Goal: Task Accomplishment & Management: Contribute content

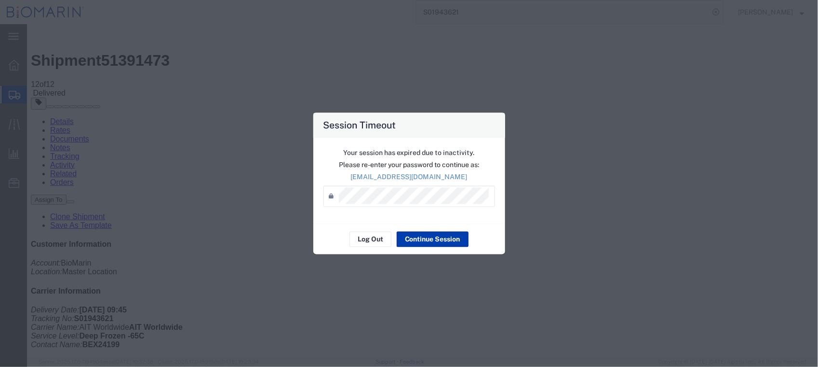
click at [423, 237] on button "Continue Session" at bounding box center [433, 238] width 72 height 15
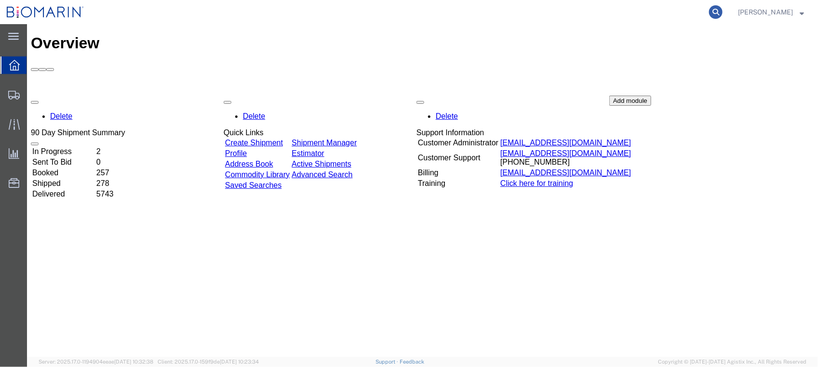
click at [723, 8] on icon at bounding box center [716, 12] width 14 height 14
paste input "BEX24-132"
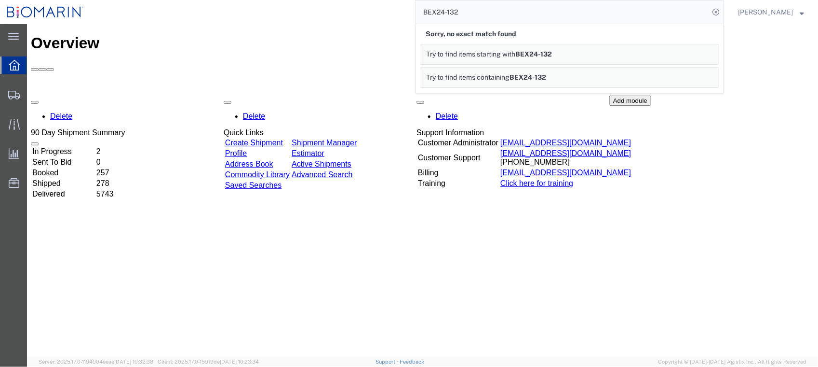
drag, startPoint x: 463, startPoint y: 10, endPoint x: 515, endPoint y: 10, distance: 51.6
click at [464, 10] on input "BEX24-132" at bounding box center [562, 11] width 293 height 23
type input "BEX24132"
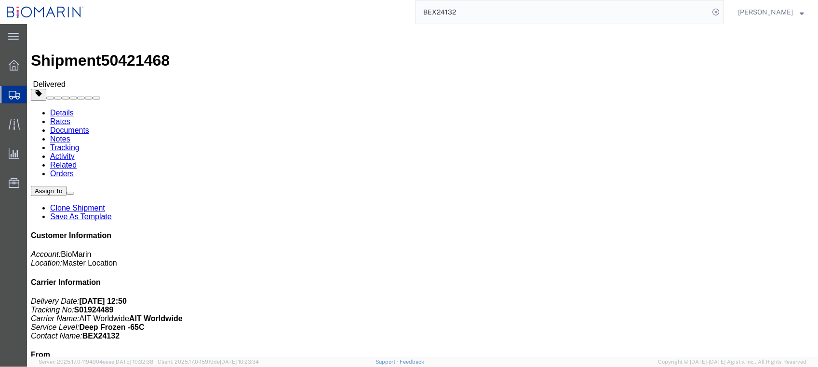
click link "Documents"
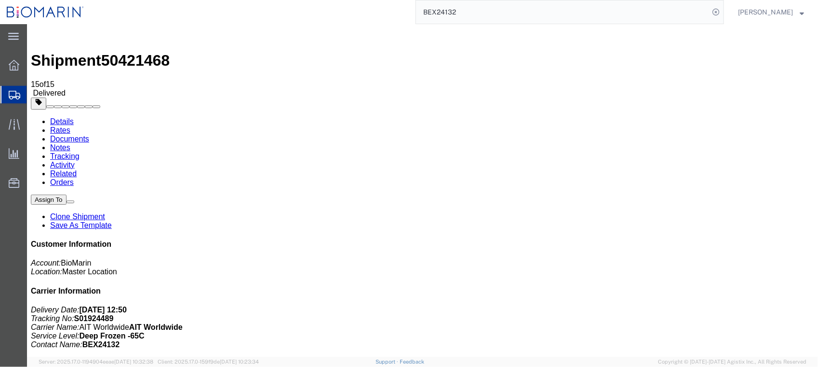
scroll to position [64, 0]
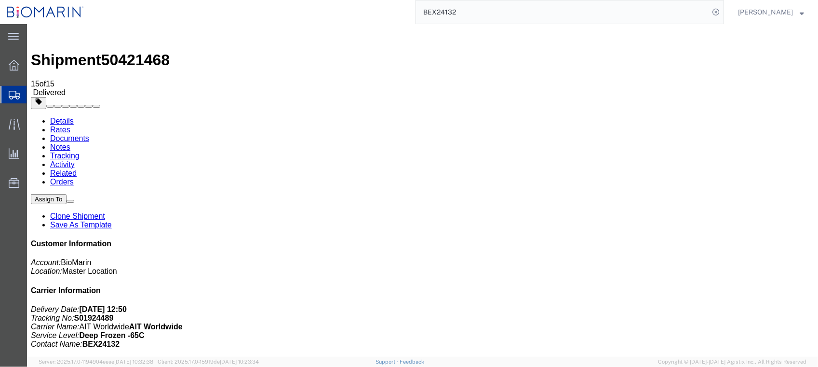
scroll to position [0, 0]
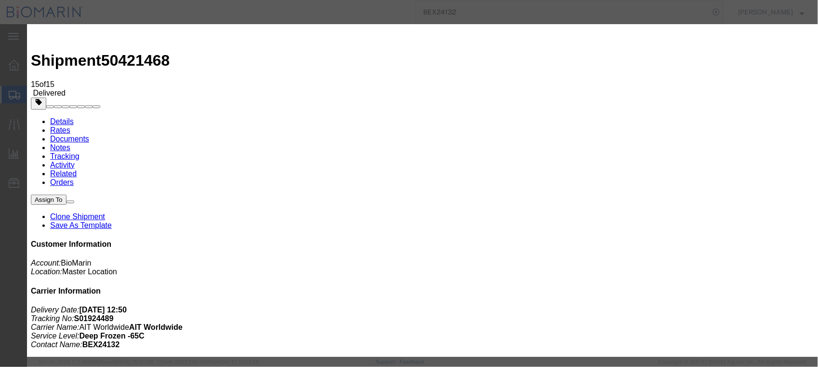
type input "C:\fakepath\S01924489 - X20240311989122.PDF"
select select
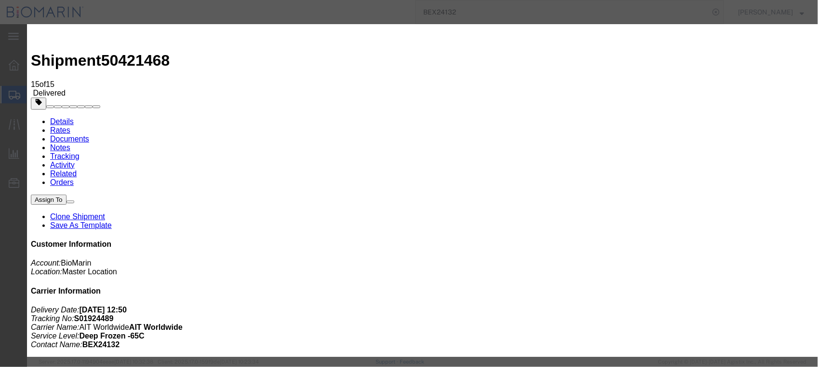
select select
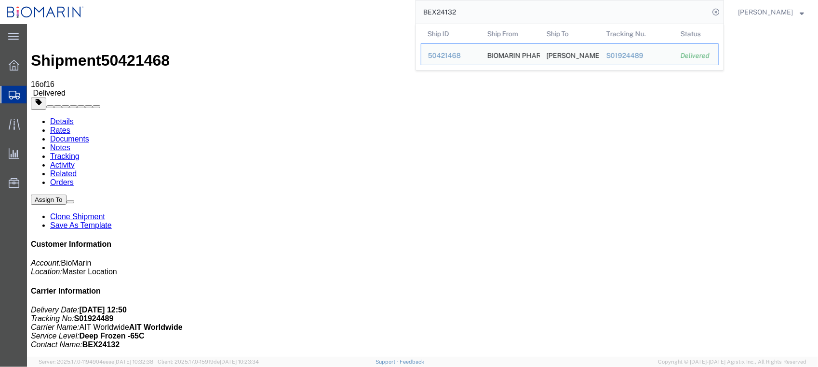
drag, startPoint x: 570, startPoint y: 15, endPoint x: 394, endPoint y: 15, distance: 176.0
click at [394, 15] on div "BEX24132 Ship ID Ship From Ship To Tracking Nu. Status Ship ID 50421468 Ship Fr…" at bounding box center [408, 12] width 634 height 24
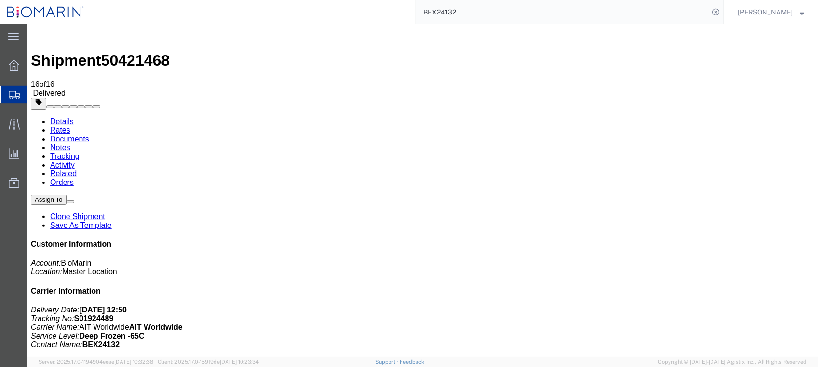
paste input "-163"
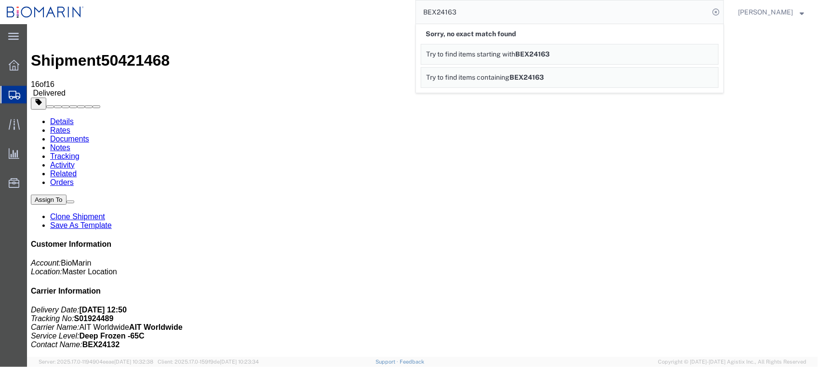
click at [502, 10] on input "BEX24163" at bounding box center [562, 11] width 293 height 23
click at [501, 17] on input "BEX24-163" at bounding box center [562, 11] width 293 height 23
type input "BEX24-163"
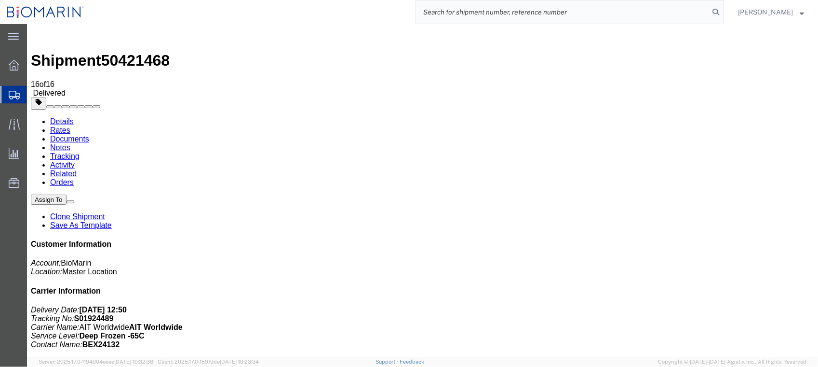
click at [515, 14] on input "search" at bounding box center [562, 11] width 293 height 23
paste input "BEX24-153"
click at [462, 12] on input "BEX24-153" at bounding box center [562, 11] width 293 height 23
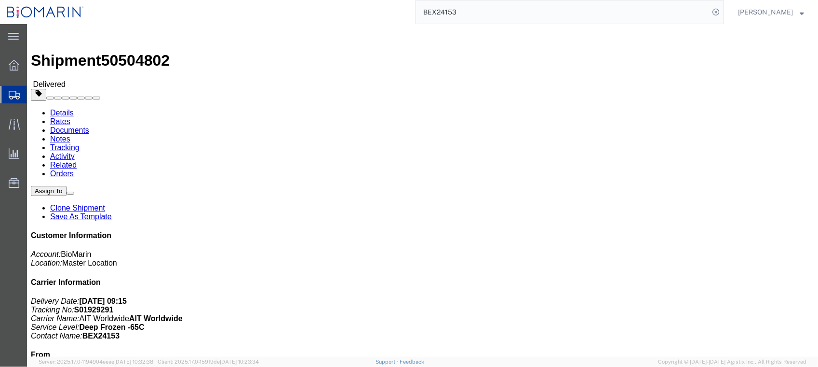
click link "Documents"
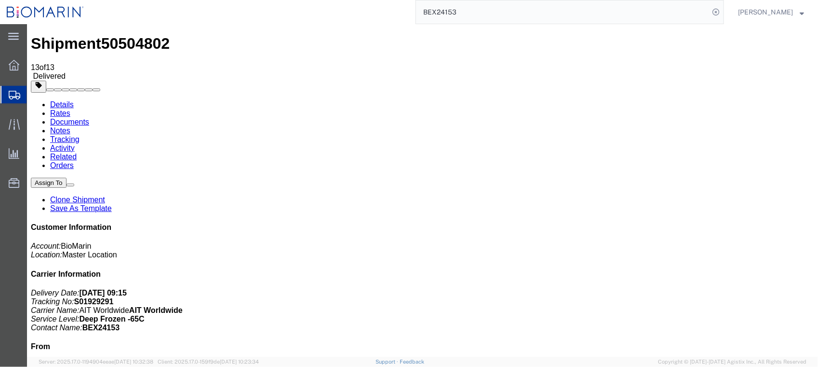
scroll to position [27, 0]
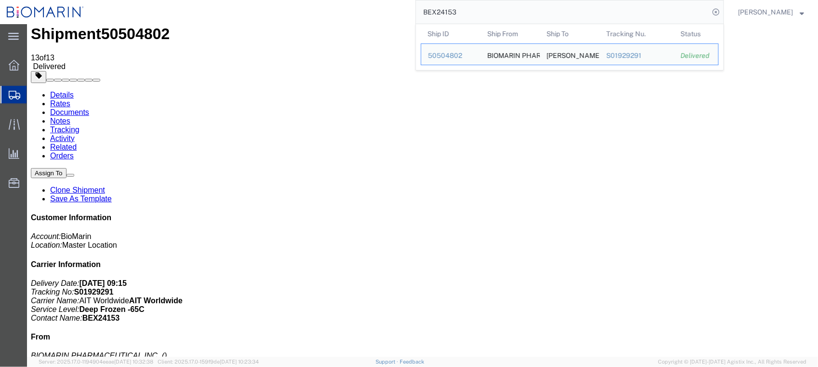
click at [495, 3] on input "BEX24153" at bounding box center [562, 11] width 293 height 23
drag, startPoint x: 495, startPoint y: 5, endPoint x: 393, endPoint y: 8, distance: 101.8
click at [393, 8] on div "BEX24153 Ship ID Ship From Ship To Tracking Nu. Status Ship ID 50504802 Ship Fr…" at bounding box center [408, 12] width 634 height 24
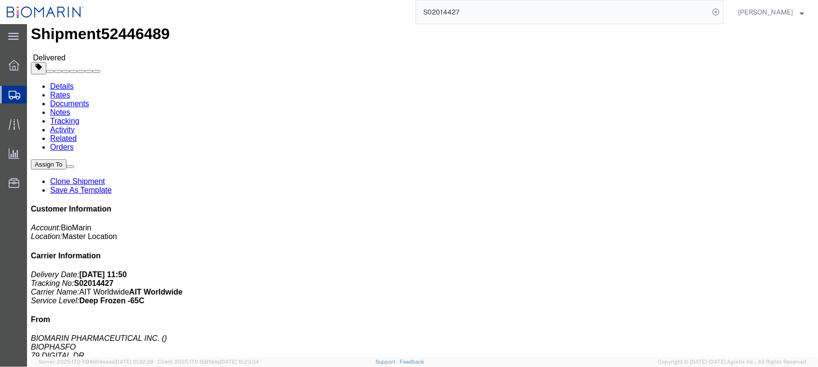
click link "Documents"
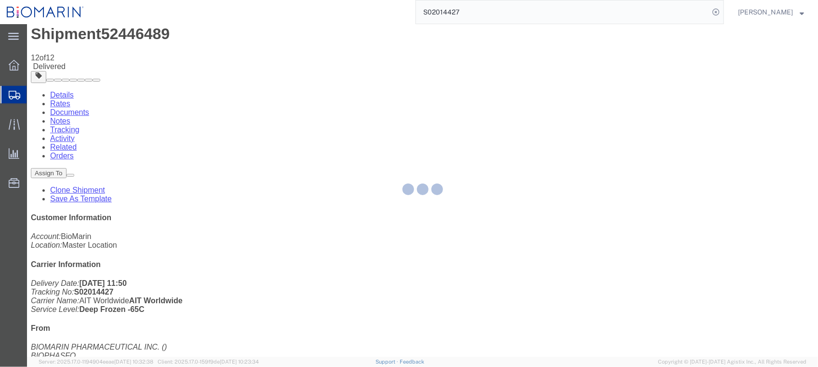
scroll to position [8, 0]
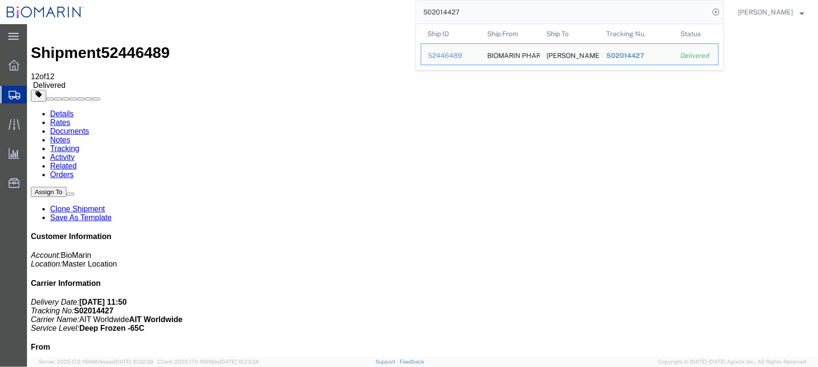
drag, startPoint x: 531, startPoint y: 12, endPoint x: 458, endPoint y: 8, distance: 73.4
click at [393, 12] on div "S02014427 Ship ID Ship From Ship To Tracking Nu. Status Ship ID 52446489 Ship F…" at bounding box center [408, 12] width 634 height 24
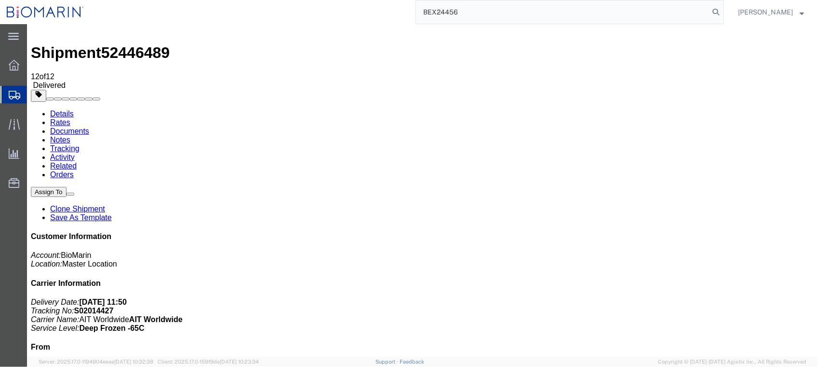
type input "BEX24456"
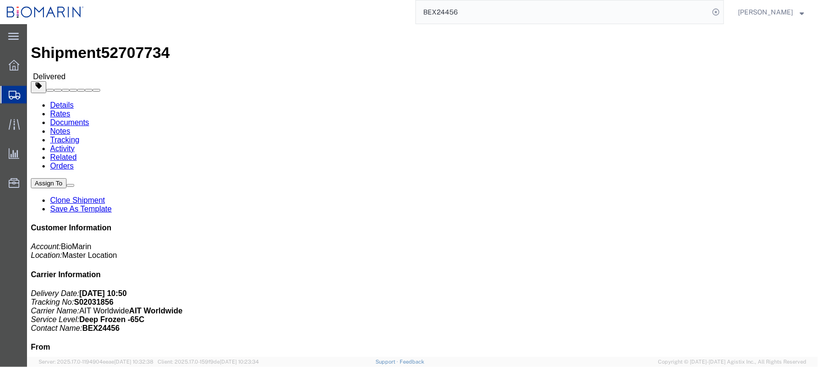
click link "Documents"
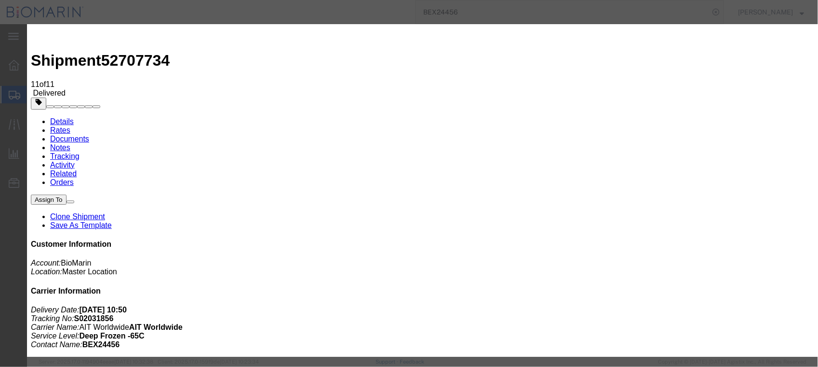
type input "C:\fakepath\S02031856 - X20240809468267.pdf"
select select
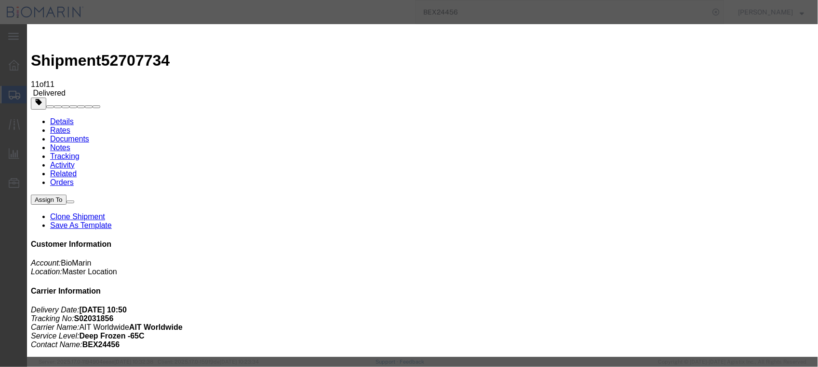
select select
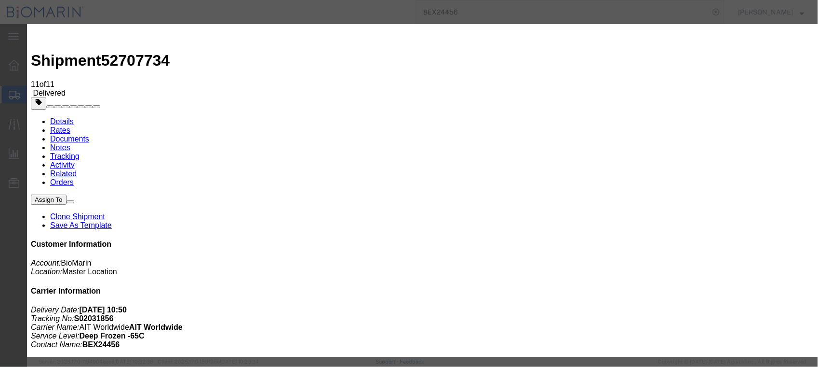
type input "C:\fakepath\S02031856 - X20240809468267.pdf"
select select
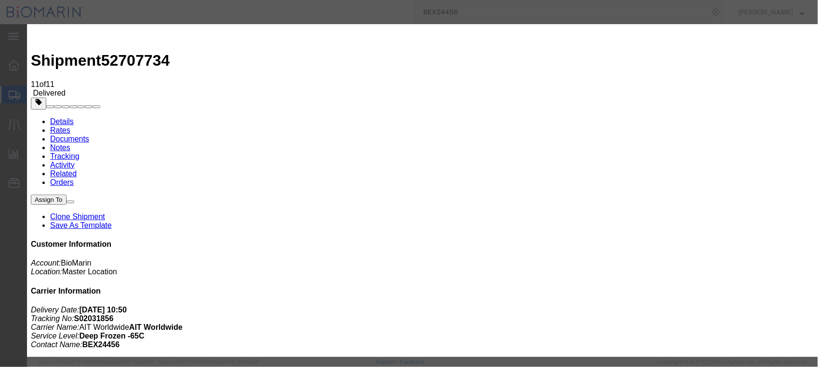
select select
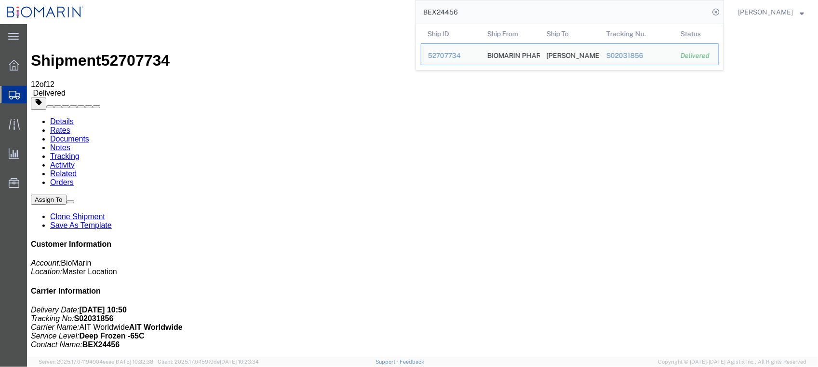
drag, startPoint x: 529, startPoint y: 19, endPoint x: 326, endPoint y: 20, distance: 202.5
click at [326, 20] on div "BEX24456 Ship ID Ship From Ship To Tracking Nu. Status Ship ID 52707734 Ship Fr…" at bounding box center [408, 12] width 634 height 24
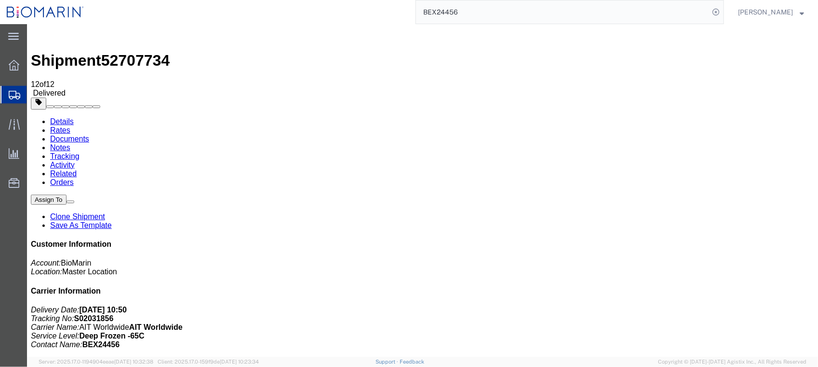
paste input "S02054232"
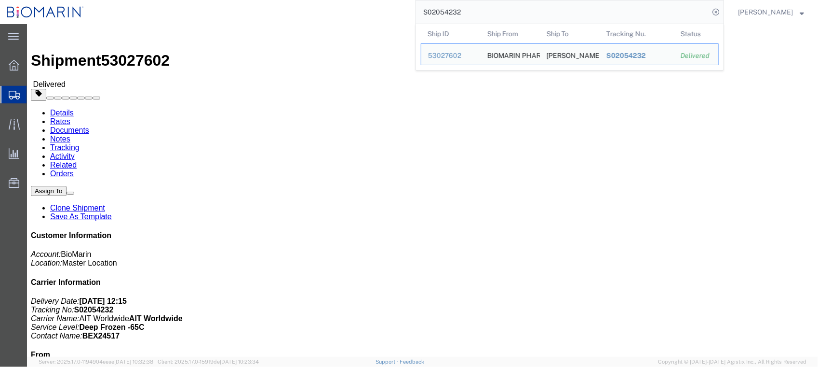
click link "Documents"
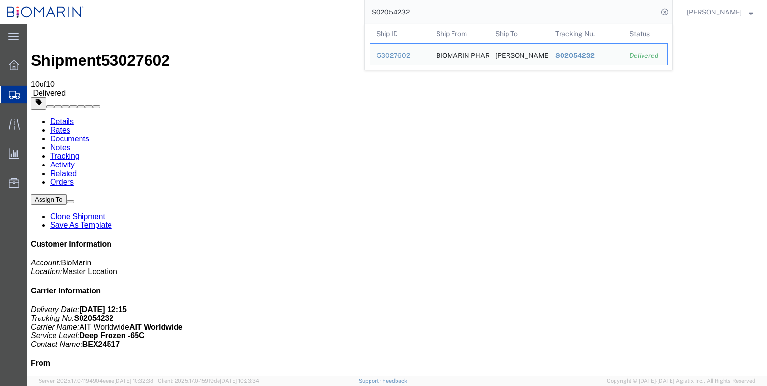
drag, startPoint x: 463, startPoint y: 20, endPoint x: 357, endPoint y: 12, distance: 106.4
click at [358, 12] on div "S02054232 Ship ID Ship From Ship To Tracking Nu. Status Ship ID 53027602 Ship F…" at bounding box center [382, 12] width 582 height 24
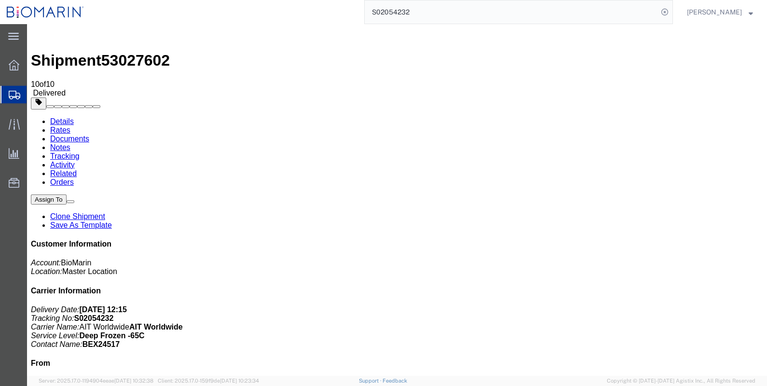
paste input "31856"
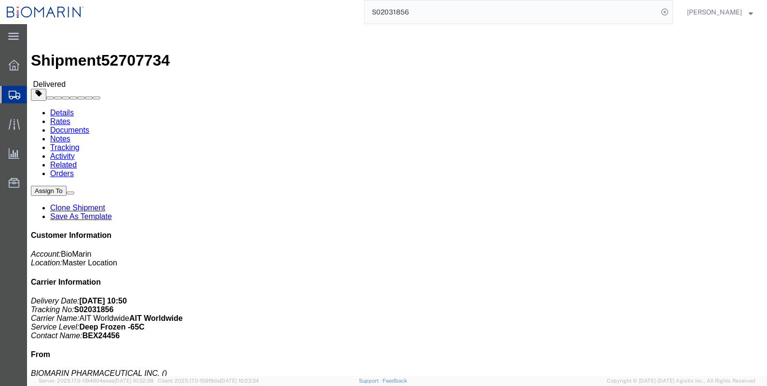
click link "Documents"
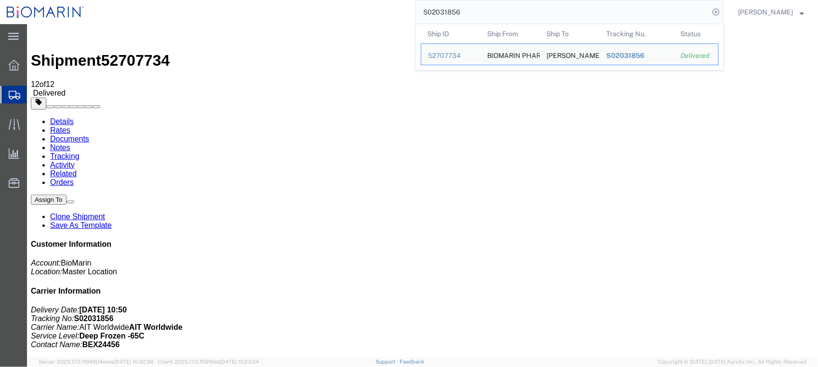
drag, startPoint x: 490, startPoint y: 6, endPoint x: 419, endPoint y: 8, distance: 71.4
click at [419, 8] on div "S02031856 Ship ID Ship From Ship To Tracking Nu. Status Ship ID 52707734 Ship F…" at bounding box center [408, 12] width 634 height 24
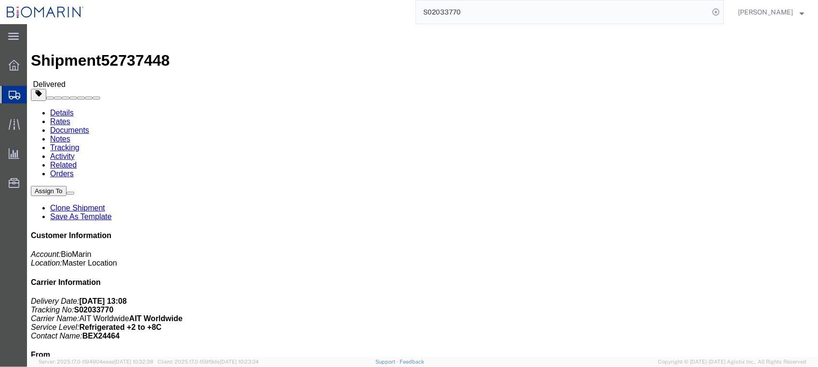
click link "Documents"
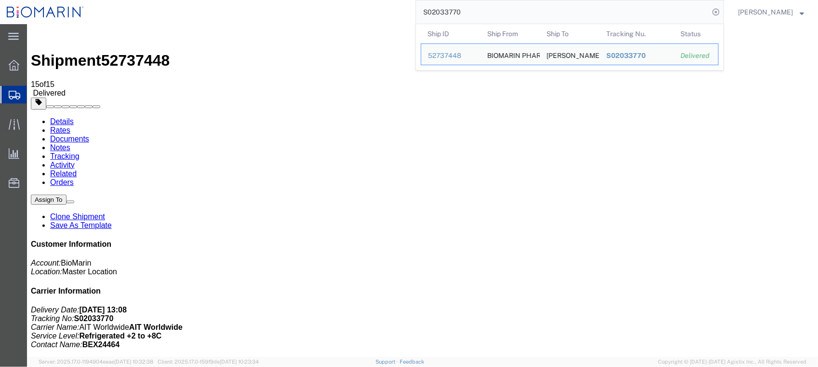
drag, startPoint x: 519, startPoint y: 14, endPoint x: 397, endPoint y: 6, distance: 122.7
click at [401, 6] on div "S02033770 Ship ID Ship From Ship To Tracking Nu. Status Ship ID 52737448 Ship F…" at bounding box center [408, 12] width 634 height 24
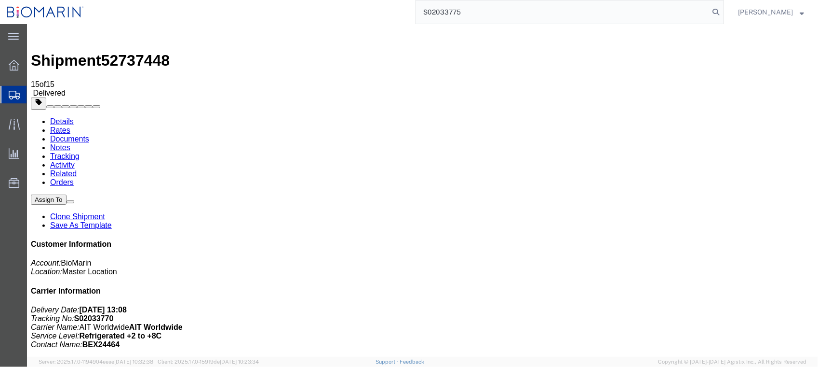
type input "S02033775"
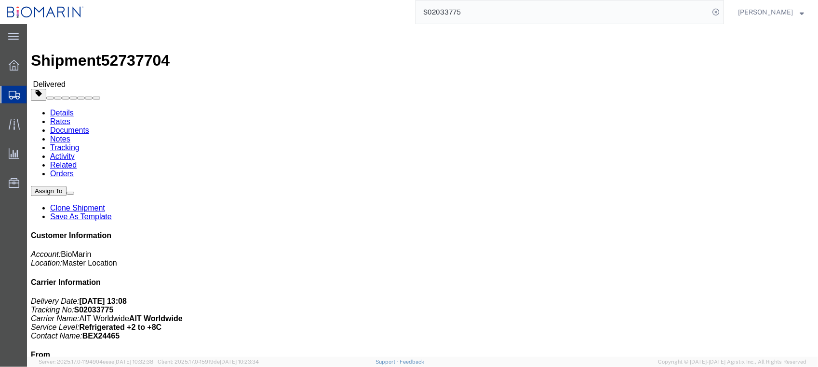
click link "Documents"
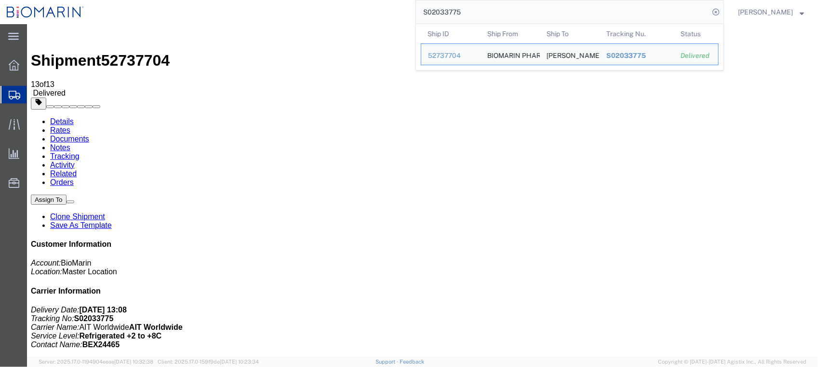
drag, startPoint x: 493, startPoint y: 15, endPoint x: 408, endPoint y: 14, distance: 84.9
click at [409, 14] on div "S02033775 Ship ID Ship From Ship To Tracking Nu. Status Ship ID 52737704 Ship F…" at bounding box center [408, 12] width 634 height 24
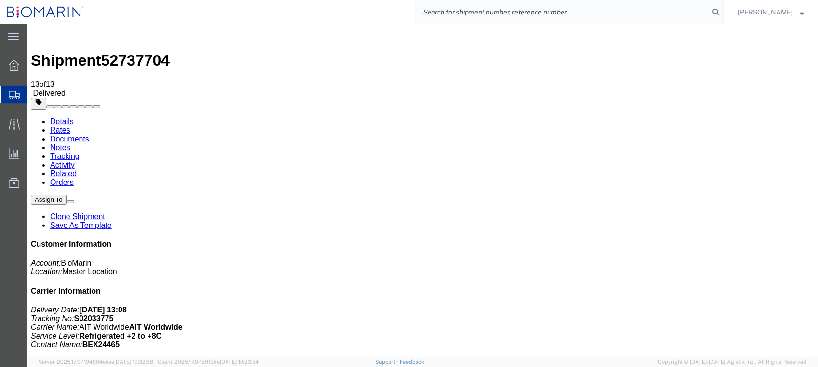
click at [540, 13] on input "search" at bounding box center [562, 11] width 293 height 23
paste input "S02082822"
type input "S02082822"
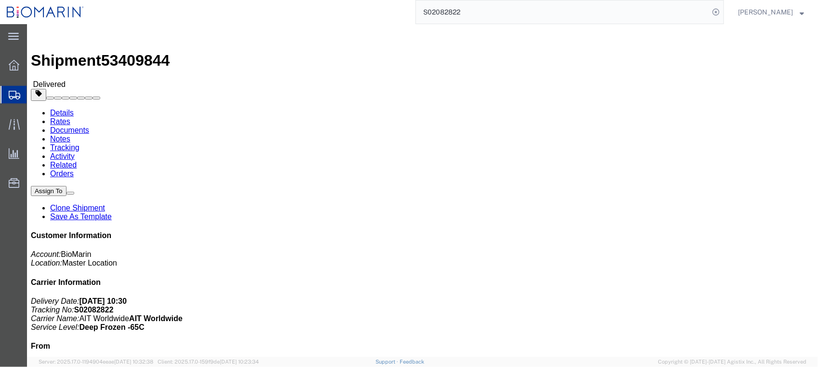
click link "Documents"
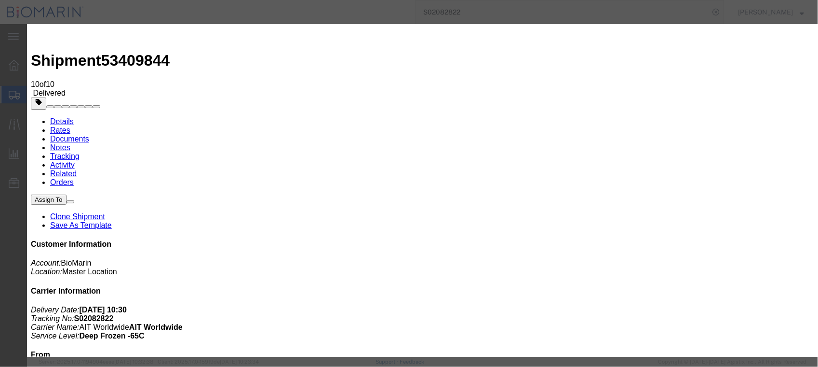
type input "C:\fakepath\S02082822 - X20241014010570.pdf"
select select
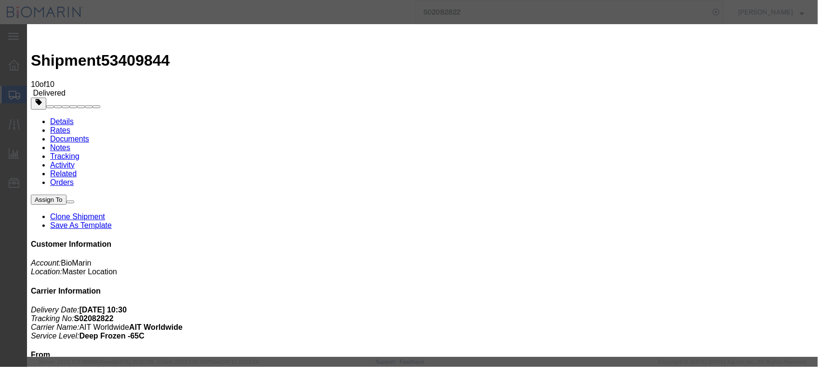
select select
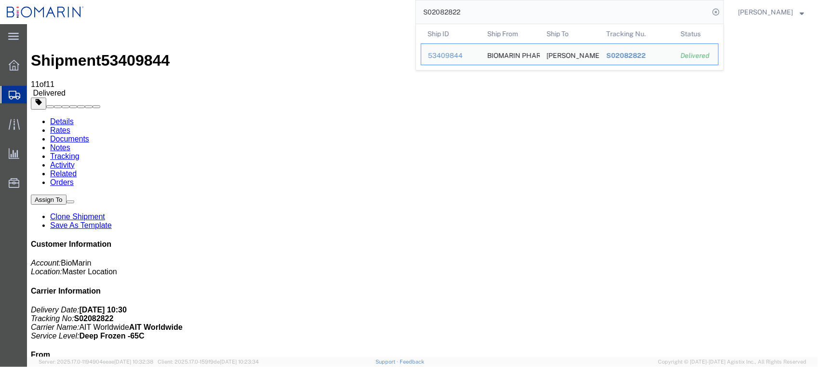
click at [473, 7] on input "S02082822" at bounding box center [562, 11] width 293 height 23
drag, startPoint x: 489, startPoint y: 7, endPoint x: 339, endPoint y: 7, distance: 150.0
click at [339, 7] on div "S02082822 Ship ID Ship From Ship To Tracking Nu. Status Ship ID 53409844 Ship F…" at bounding box center [408, 12] width 634 height 24
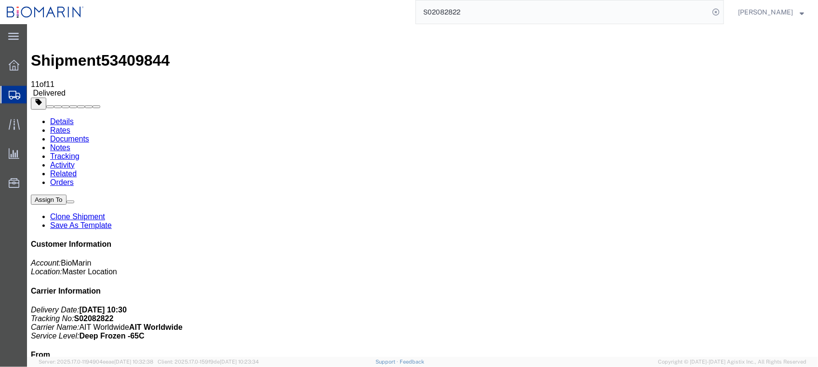
paste input "101007"
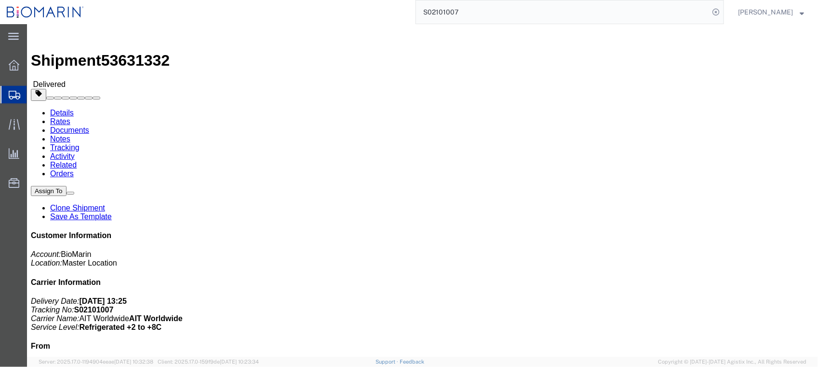
click link "Documents"
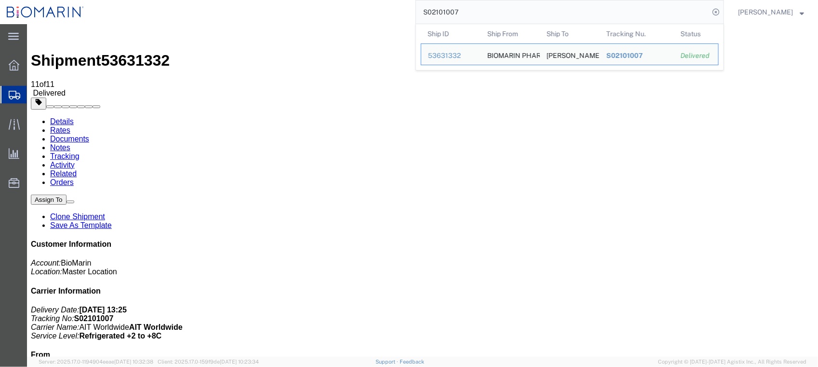
drag, startPoint x: 484, startPoint y: 10, endPoint x: 389, endPoint y: 7, distance: 95.0
click at [389, 7] on div "S02101007 Ship ID Ship From Ship To Tracking Nu. Status Ship ID 53631332 Ship F…" at bounding box center [408, 12] width 634 height 24
paste input "263"
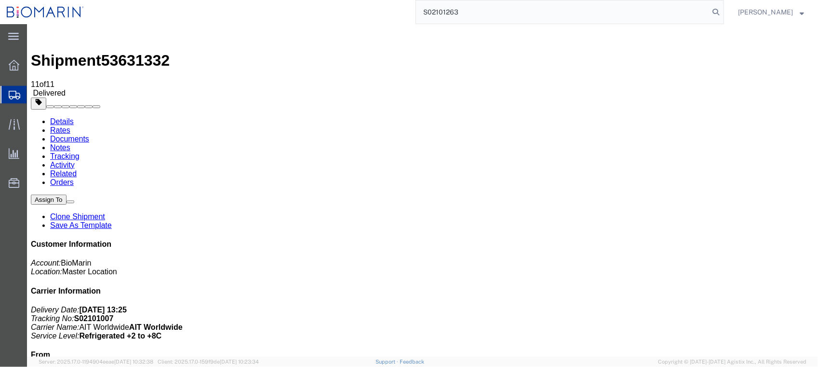
type input "S02101263"
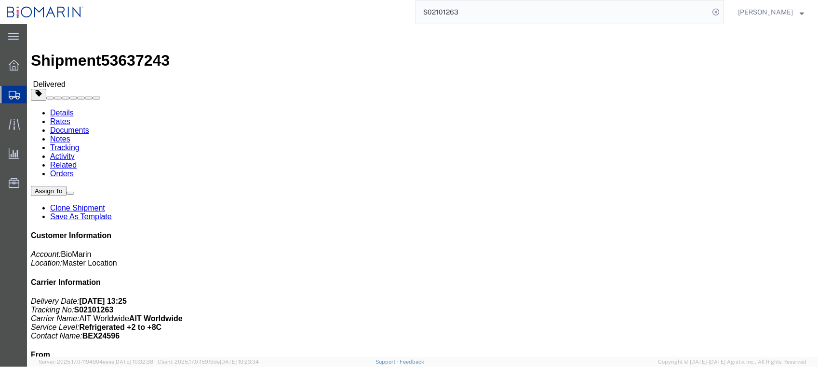
click link "Documents"
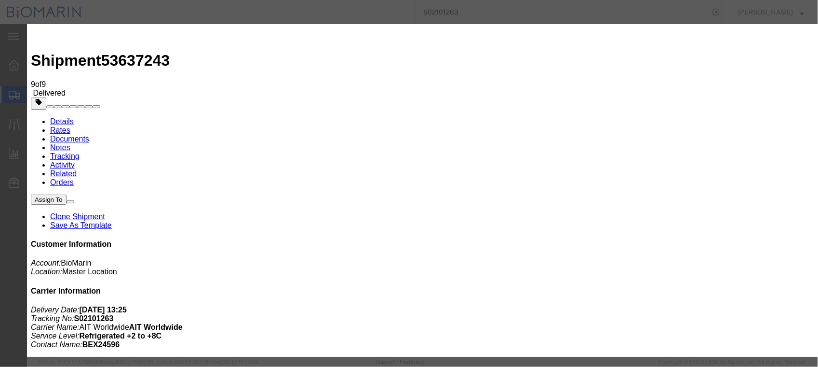
type input "C:\fakepath\S02101263 - X20241030995484.pdf"
select select
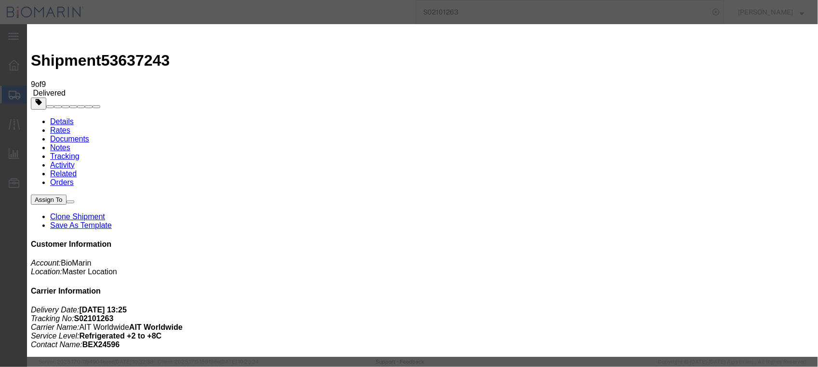
select select
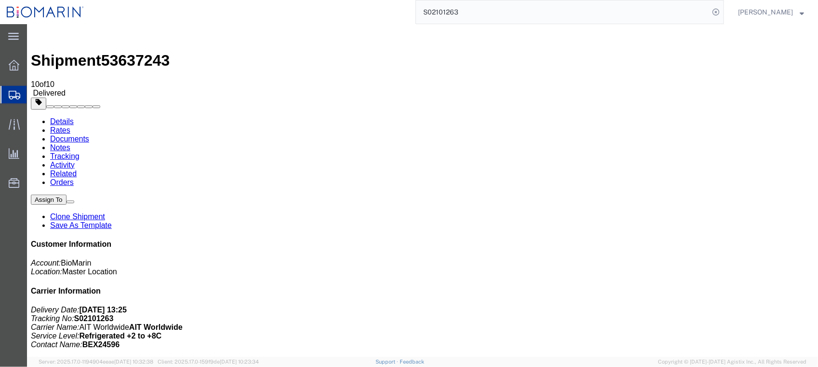
click at [480, 14] on input "S02101263" at bounding box center [562, 11] width 293 height 23
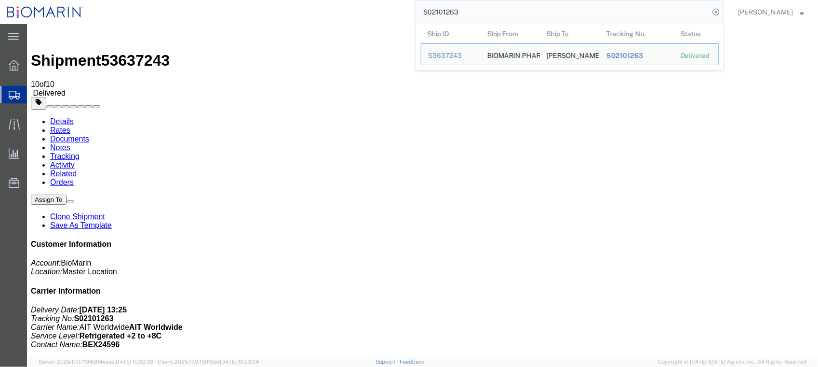
drag, startPoint x: 485, startPoint y: 12, endPoint x: 383, endPoint y: 11, distance: 101.3
click at [383, 11] on div "S02101263 Ship ID Ship From Ship To Tracking Nu. Status Ship ID 53637243 Ship F…" at bounding box center [408, 12] width 634 height 24
paste input "77"
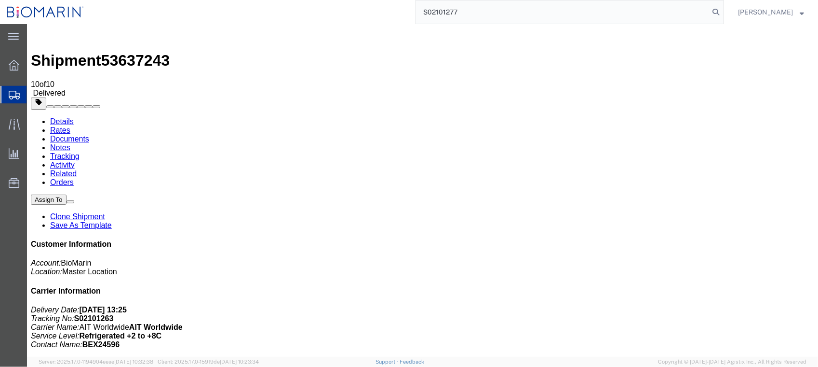
type input "S02101277"
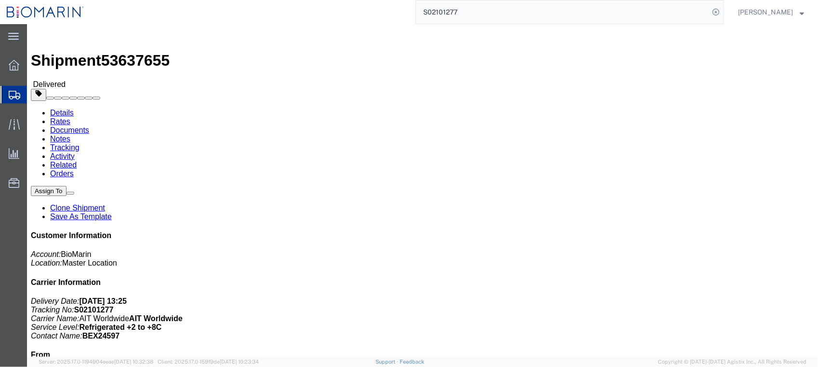
click link "Documents"
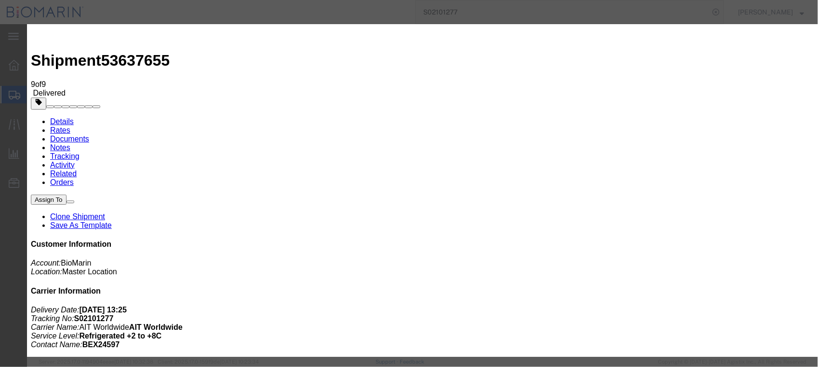
type input "C:\fakepath\S02101277 - X20241030996234.pdf"
select select
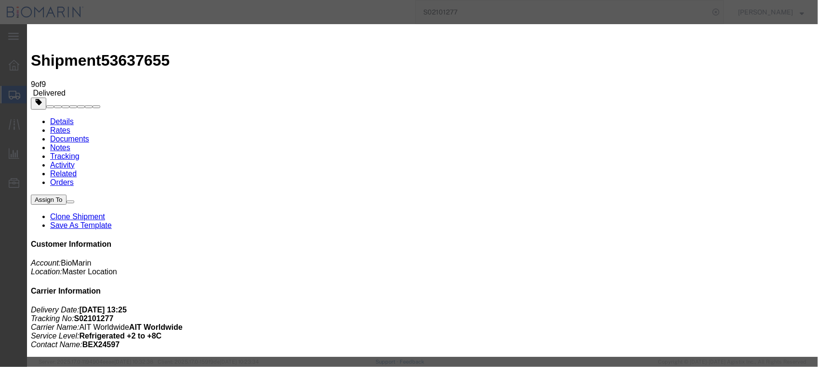
select select
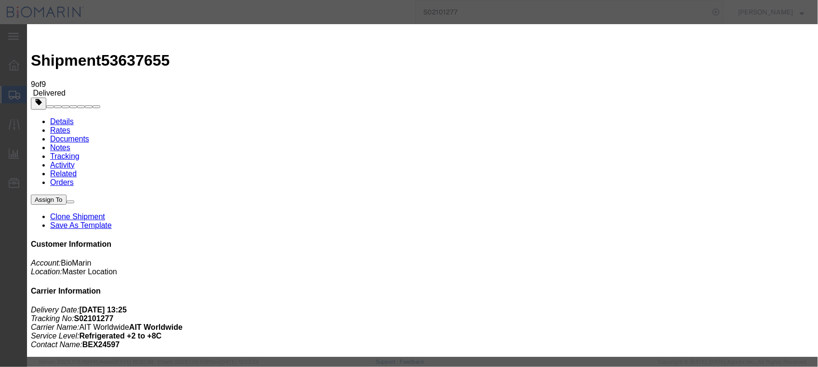
type input "C:\fakepath\S02101277 - X20241030996234.pdf"
select select
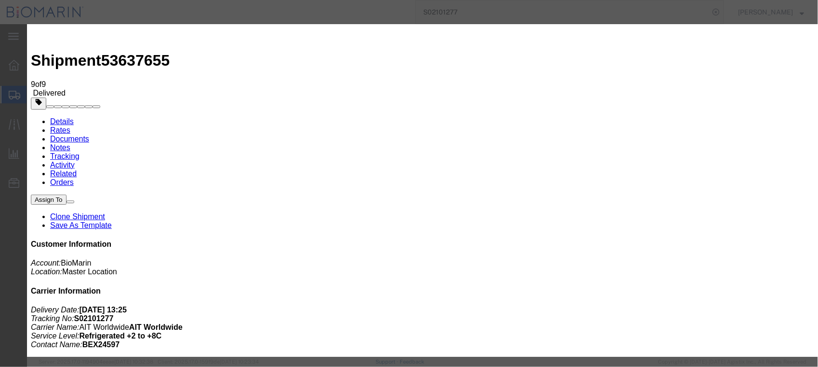
select select
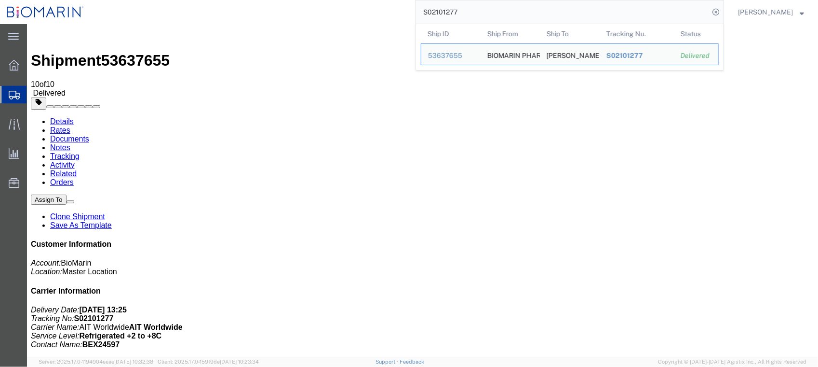
drag, startPoint x: 504, startPoint y: 15, endPoint x: 394, endPoint y: 12, distance: 110.0
click at [394, 12] on div "S02101277 Ship ID Ship From Ship To Tracking Nu. Status Ship ID 53637655 Ship F…" at bounding box center [408, 12] width 634 height 24
paste input "10246"
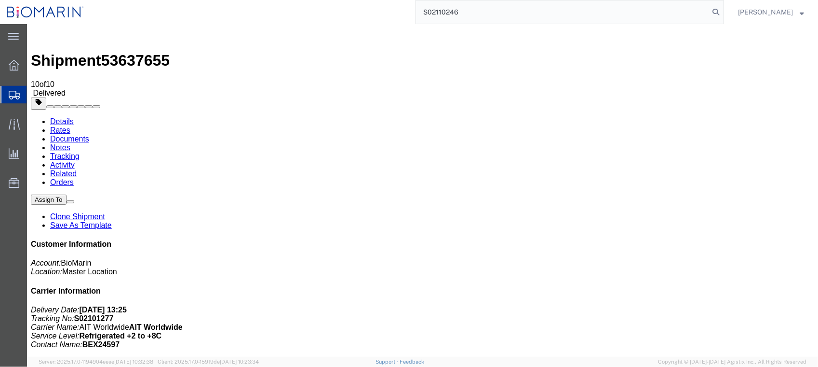
type input "S02110246"
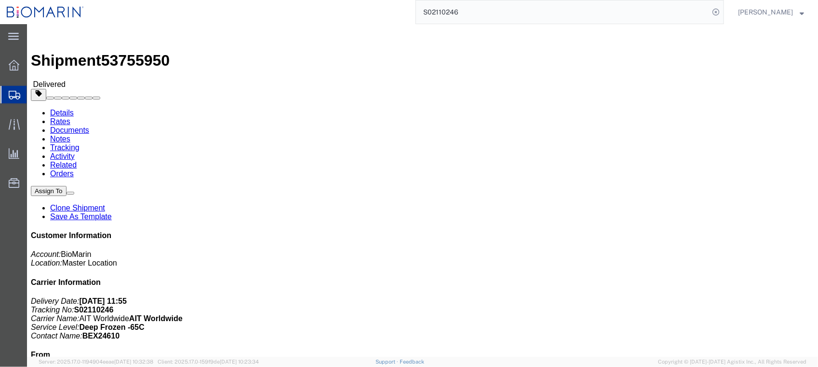
click link "Documents"
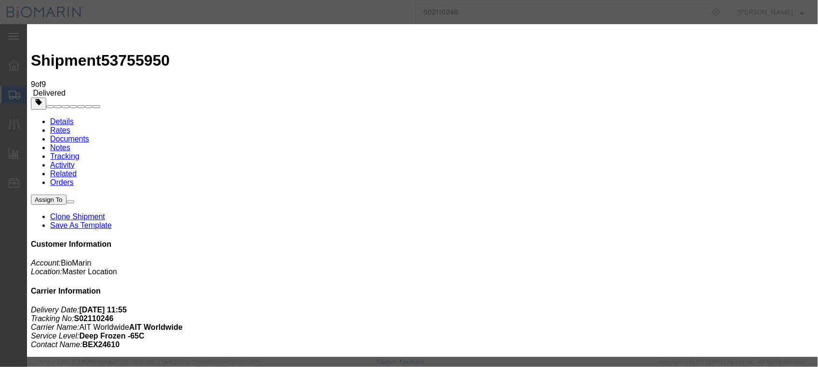
type input "C:\fakepath\S02110246 - X20241118017635.pdf"
select select
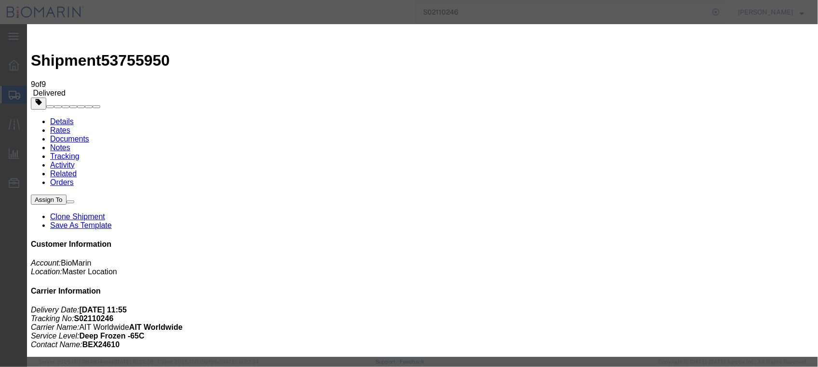
select select
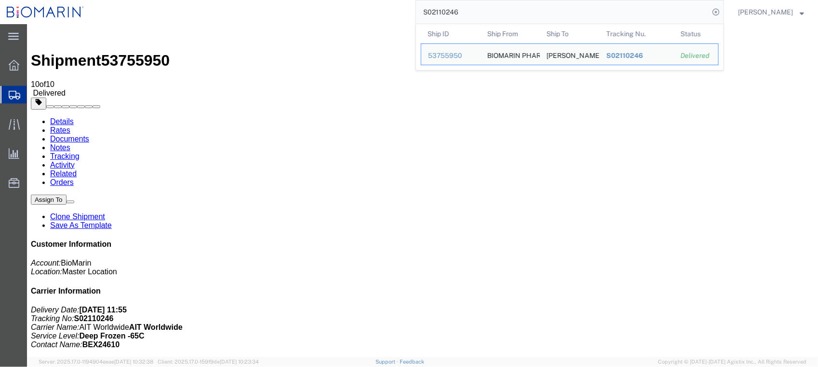
drag, startPoint x: 499, startPoint y: 13, endPoint x: 395, endPoint y: 13, distance: 103.7
click at [395, 13] on div "S02110246 Ship ID Ship From Ship To Tracking Nu. Status Ship ID 53755950 Ship F…" at bounding box center [408, 12] width 634 height 24
paste input "23704"
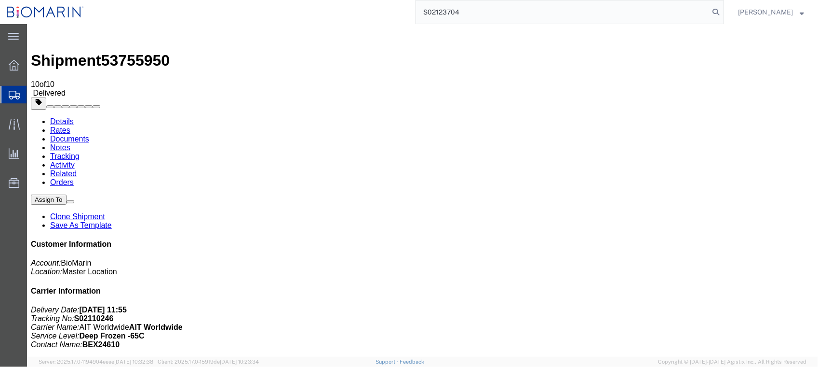
type input "S02123704"
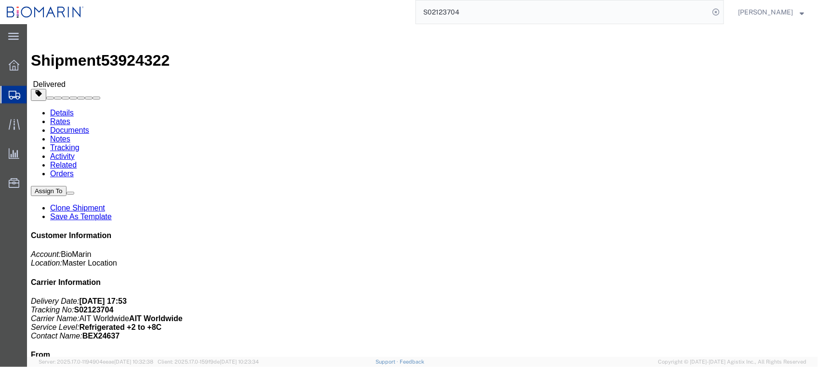
click link "Documents"
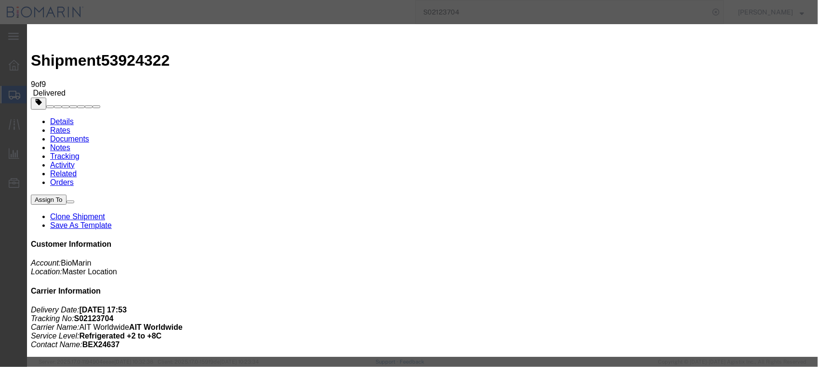
type input "C:\fakepath\S02123704 - X20241126532820.pdf"
select select
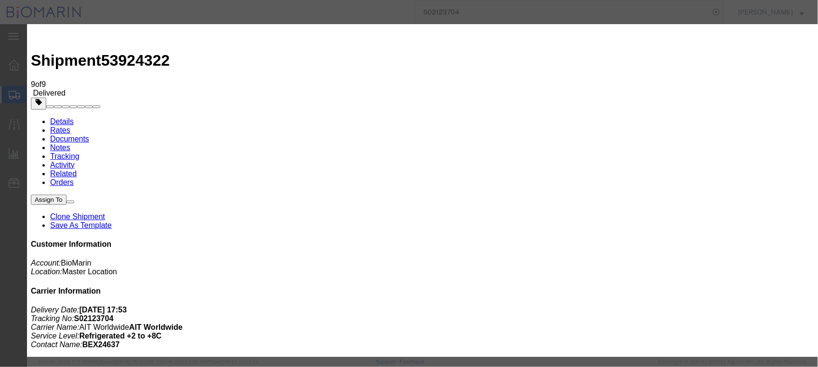
select select
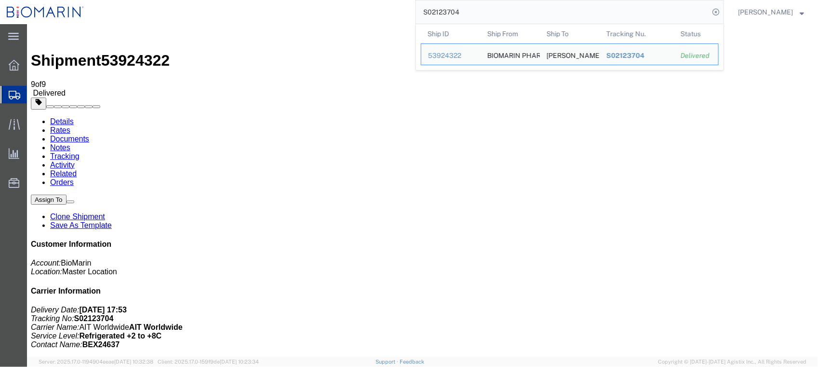
click at [482, 8] on input "S02123704" at bounding box center [562, 11] width 293 height 23
drag, startPoint x: 482, startPoint y: 8, endPoint x: 377, endPoint y: 10, distance: 105.2
click at [377, 10] on div "S02123704 Ship ID Ship From Ship To Tracking Nu. Status Ship ID 53924322 Ship F…" at bounding box center [408, 12] width 634 height 24
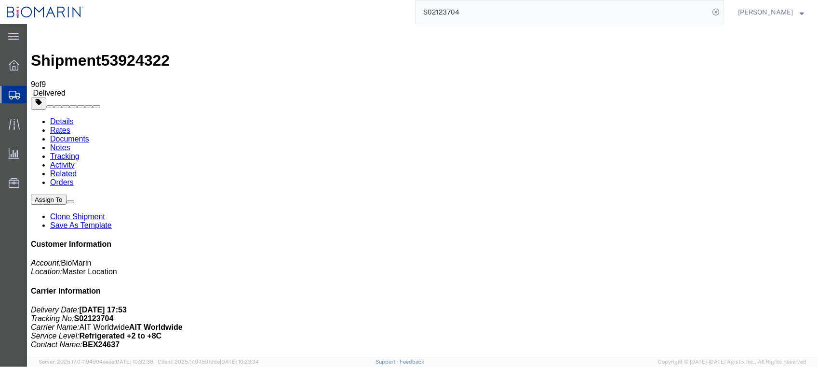
paste input "379831"
type input "S02379831"
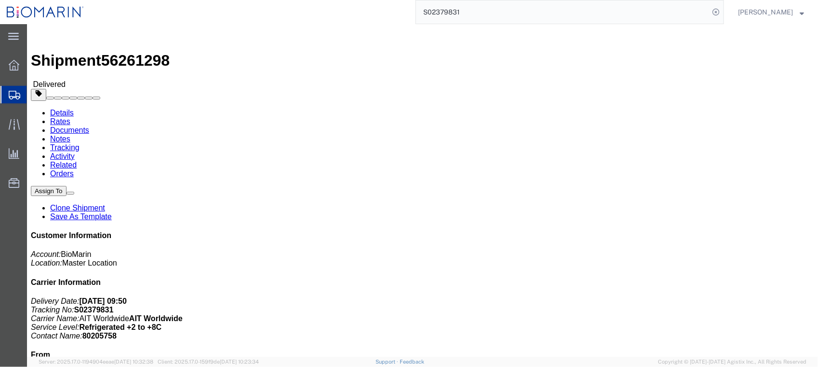
drag, startPoint x: 141, startPoint y: 59, endPoint x: 114, endPoint y: 35, distance: 36.2
click link "Documents"
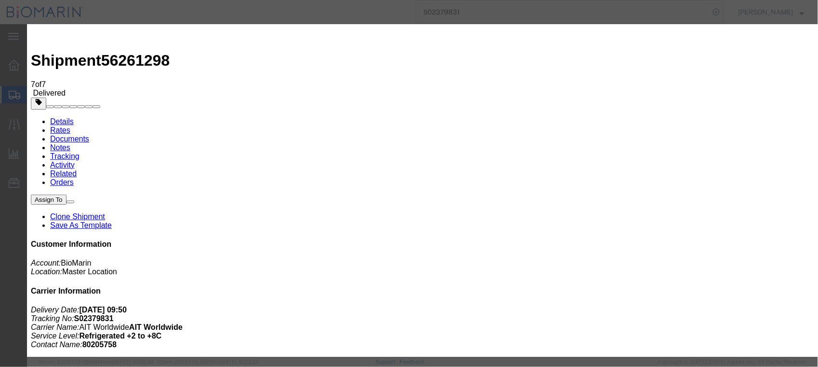
type input "C:\fakepath\B8P-1556078-6.PDF"
select select
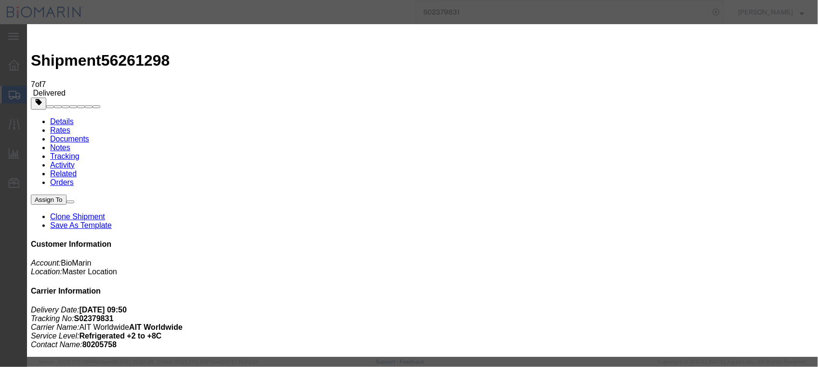
select select
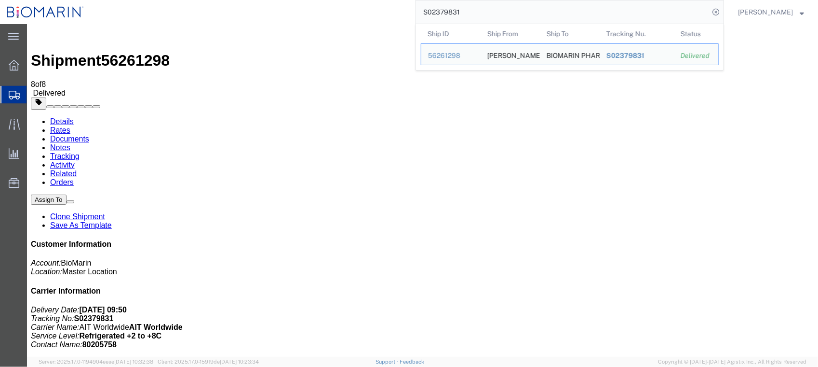
drag, startPoint x: 492, startPoint y: 8, endPoint x: 398, endPoint y: 18, distance: 94.5
click at [398, 18] on div "S02379831 Ship ID Ship From Ship To Tracking Nu. Status Ship ID 56261298 Ship F…" at bounding box center [408, 12] width 634 height 24
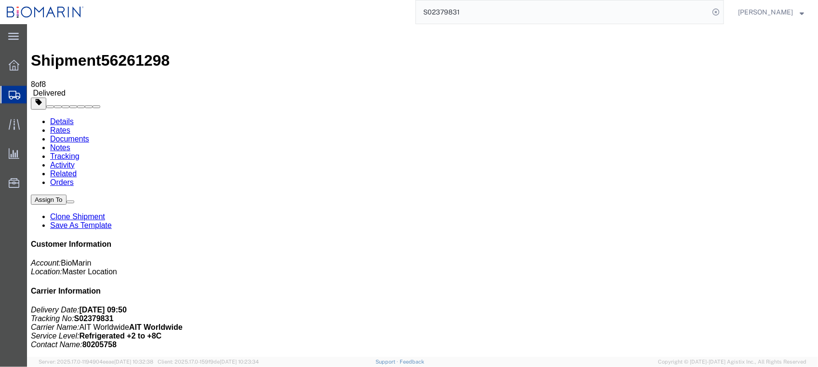
paste input "4743"
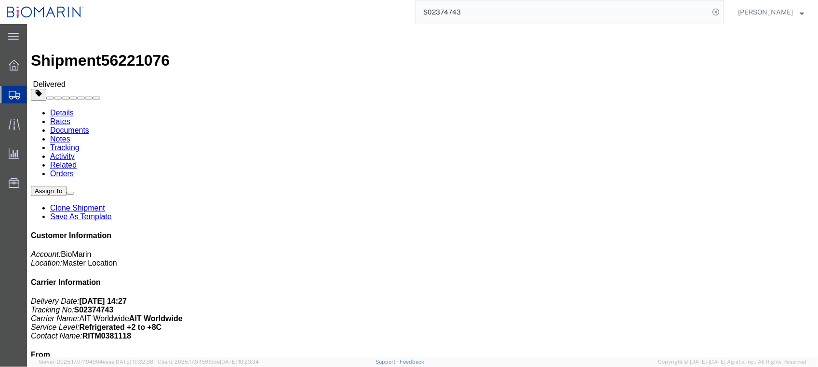
click div "Ship From BIOMARIN PHARMACEUTICAL INC. BIOPHASFO [STREET_ADDRESS][PERSON_NAME] …"
click link "Documents"
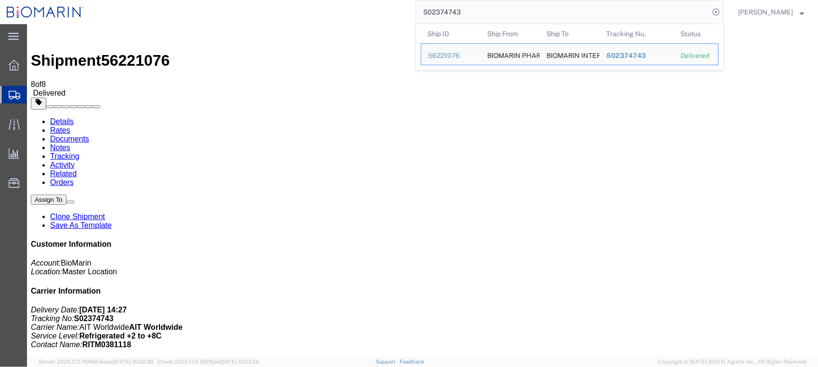
drag, startPoint x: 490, startPoint y: 12, endPoint x: 334, endPoint y: 10, distance: 155.8
click at [333, 11] on div "S02374743 Ship ID Ship From Ship To Tracking Nu. Status Ship ID 56221076 Ship F…" at bounding box center [408, 12] width 634 height 24
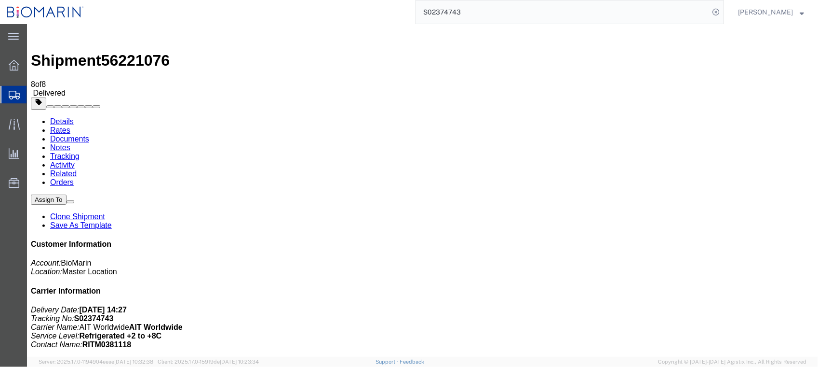
paste input "9842"
type input "S02379842"
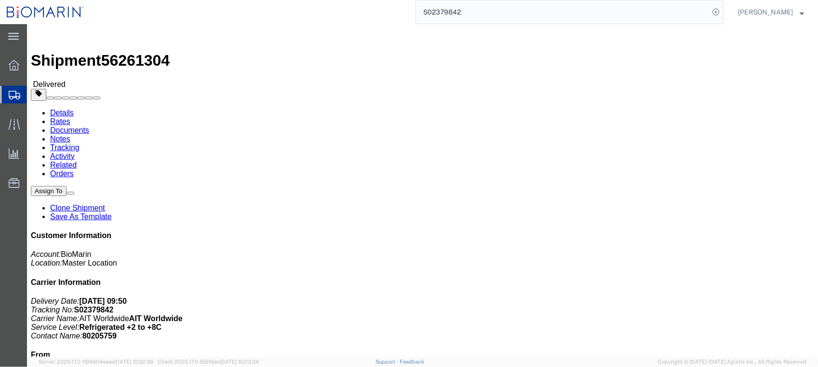
click link "Documents"
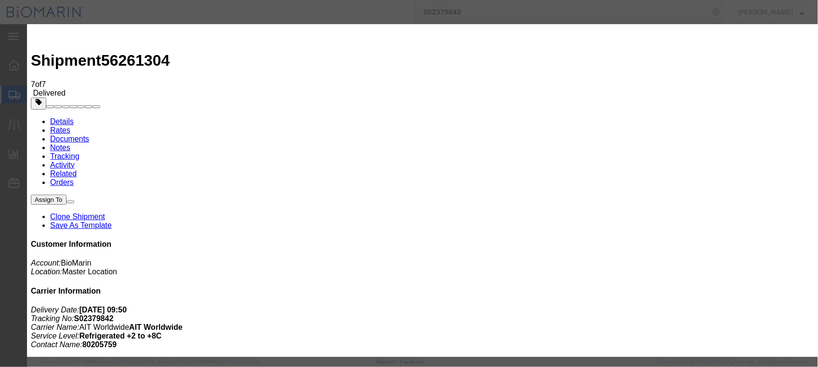
type input "C:\fakepath\B8P-1556080-2.PDF"
select select
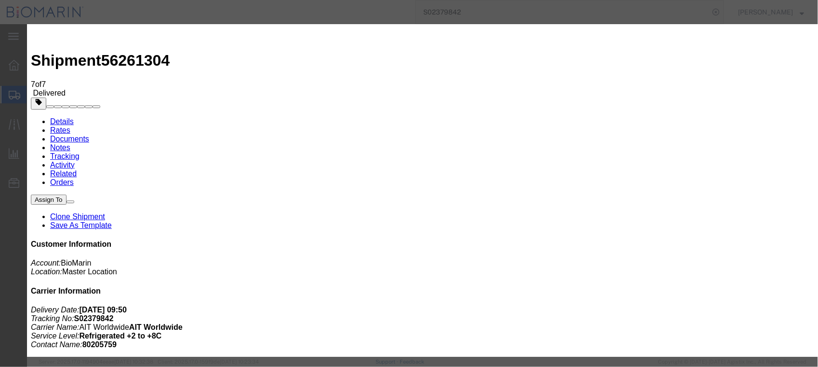
select select
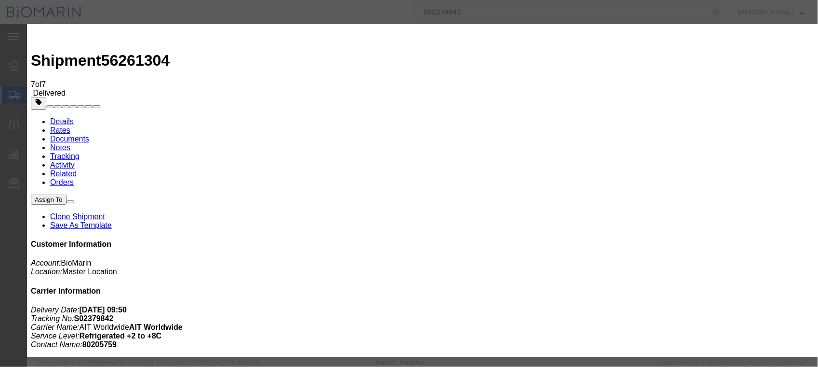
type input "C:\fakepath\B8P-1556080-2.PDF"
select select
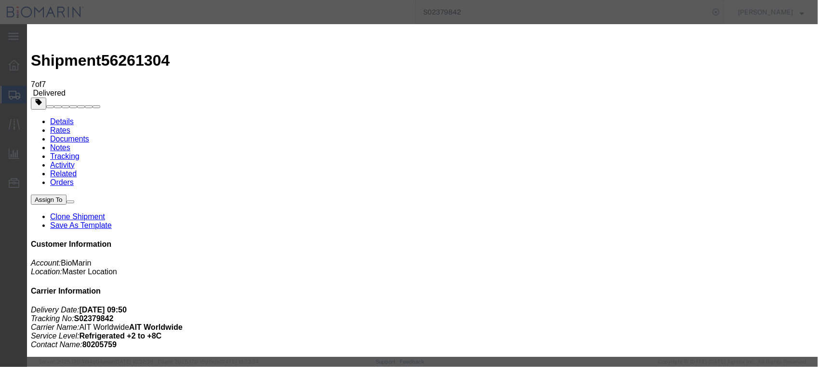
select select
